Goal: Information Seeking & Learning: Learn about a topic

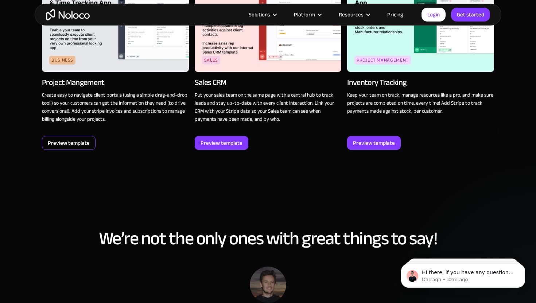
scroll to position [969, 0]
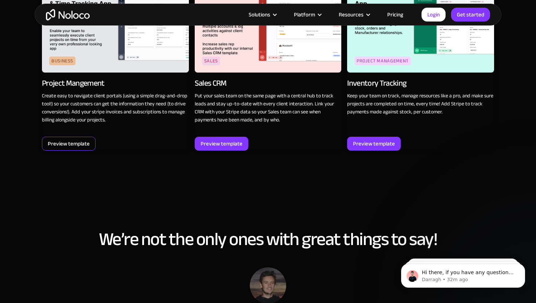
click at [83, 146] on div "Preview template" at bounding box center [69, 143] width 42 height 9
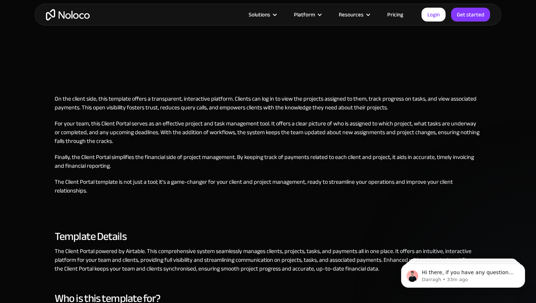
scroll to position [144, 0]
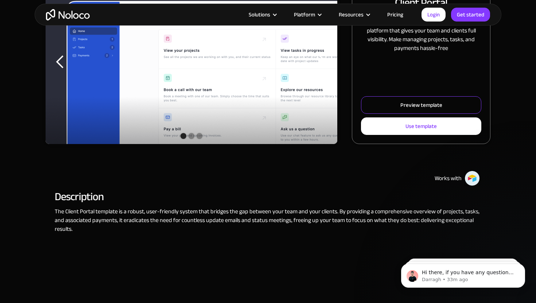
click at [398, 108] on link "Preview template" at bounding box center [421, 105] width 120 height 18
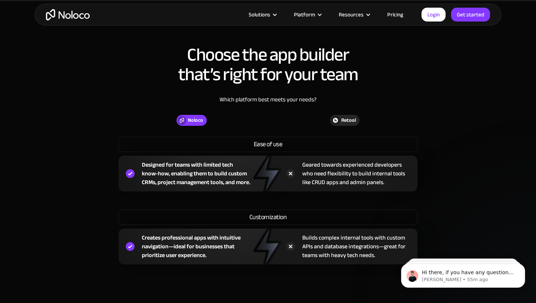
scroll to position [518, 0]
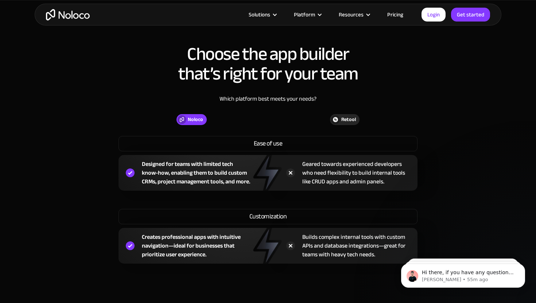
click at [343, 120] on div "Retool" at bounding box center [348, 120] width 15 height 8
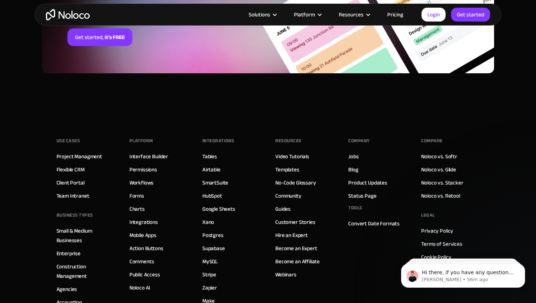
scroll to position [1686, 0]
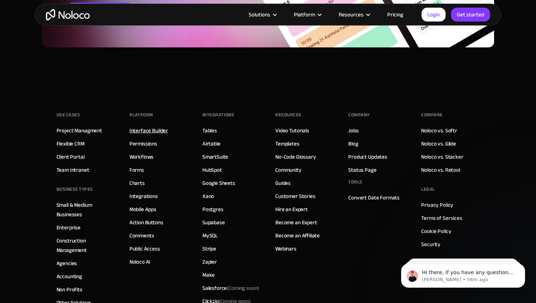
click at [153, 134] on link "Interface Builder" at bounding box center [149, 130] width 39 height 9
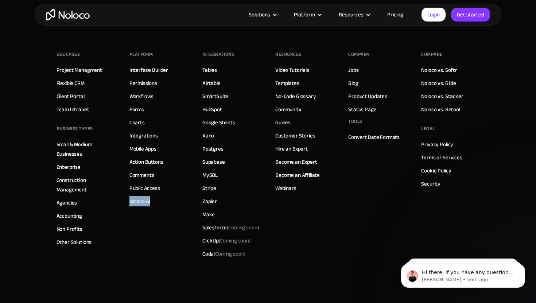
scroll to position [2537, 0]
click at [73, 217] on link "Accounting" at bounding box center [70, 216] width 26 height 9
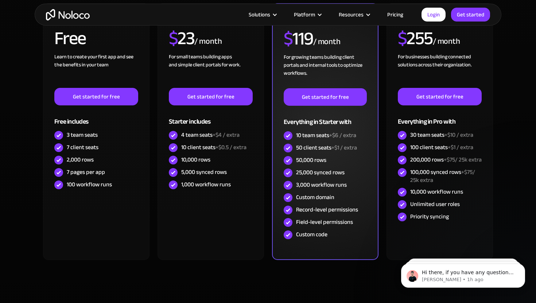
scroll to position [2360, 0]
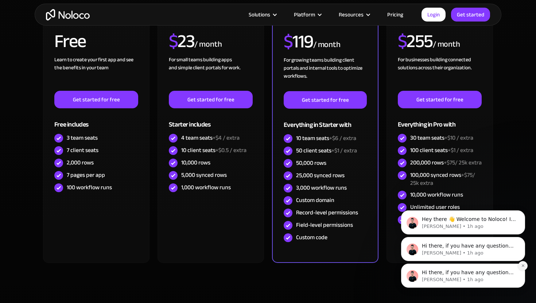
click at [524, 266] on icon "Dismiss notification" at bounding box center [523, 266] width 4 height 4
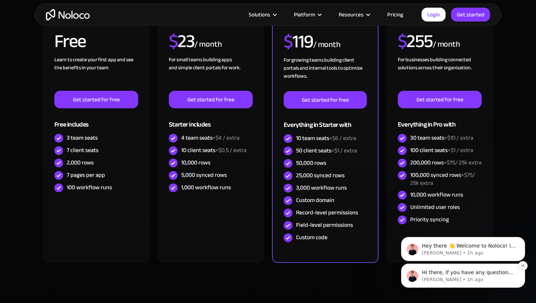
click at [524, 267] on icon "Dismiss notification" at bounding box center [523, 266] width 3 height 3
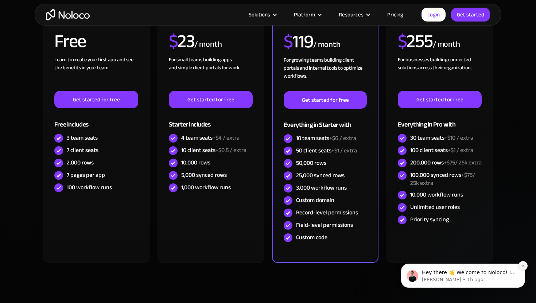
click at [524, 266] on icon "Dismiss notification" at bounding box center [523, 266] width 4 height 4
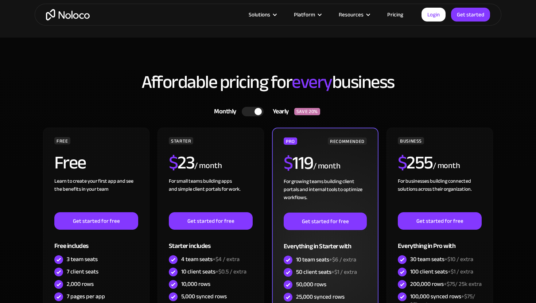
scroll to position [2236, 0]
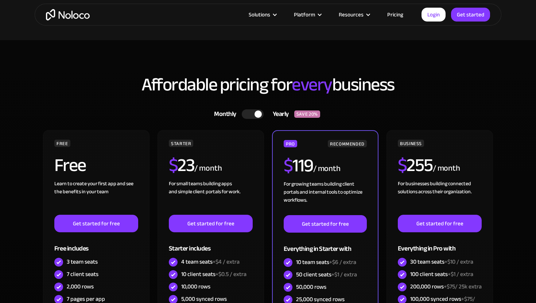
click at [245, 111] on div at bounding box center [253, 113] width 22 height 9
